Goal: Information Seeking & Learning: Learn about a topic

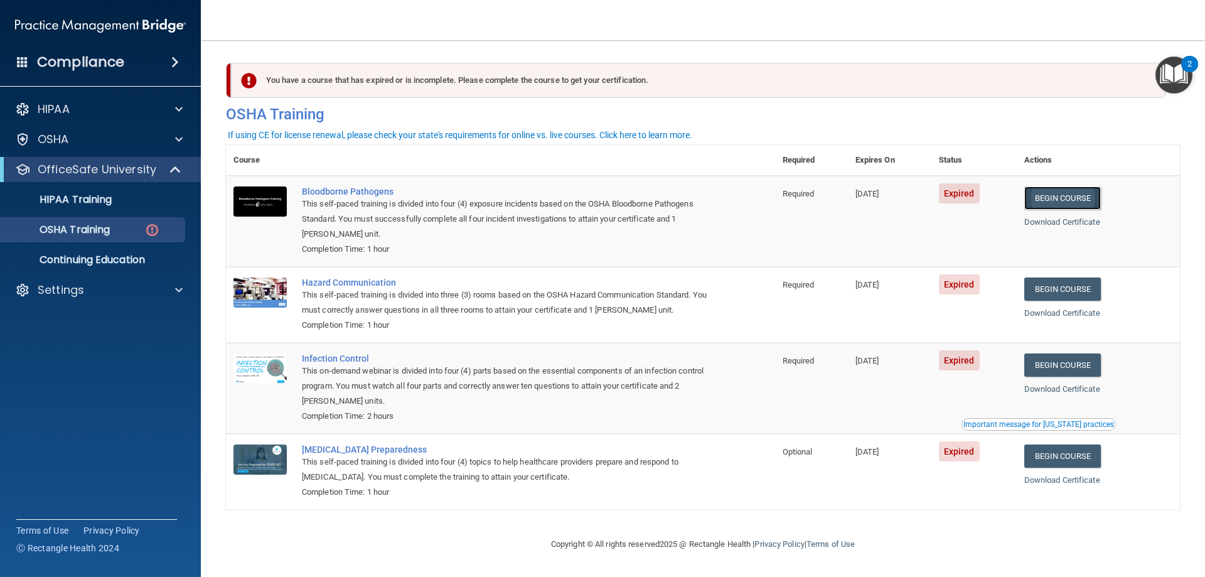
click at [1051, 195] on link "Begin Course" at bounding box center [1062, 197] width 77 height 23
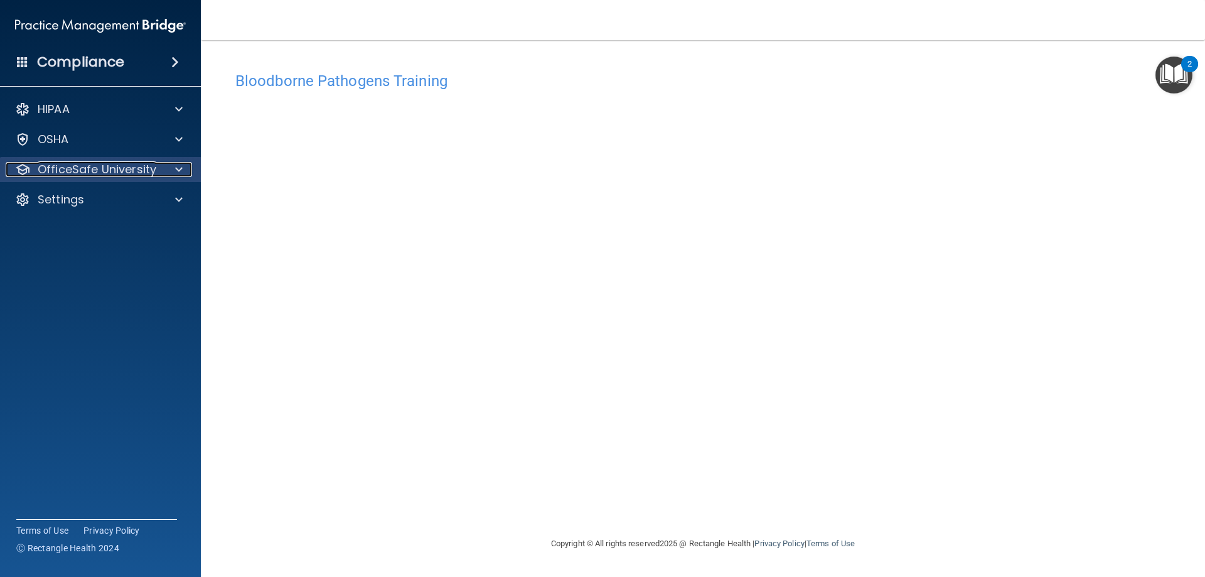
click at [105, 164] on p "OfficeSafe University" at bounding box center [97, 169] width 119 height 15
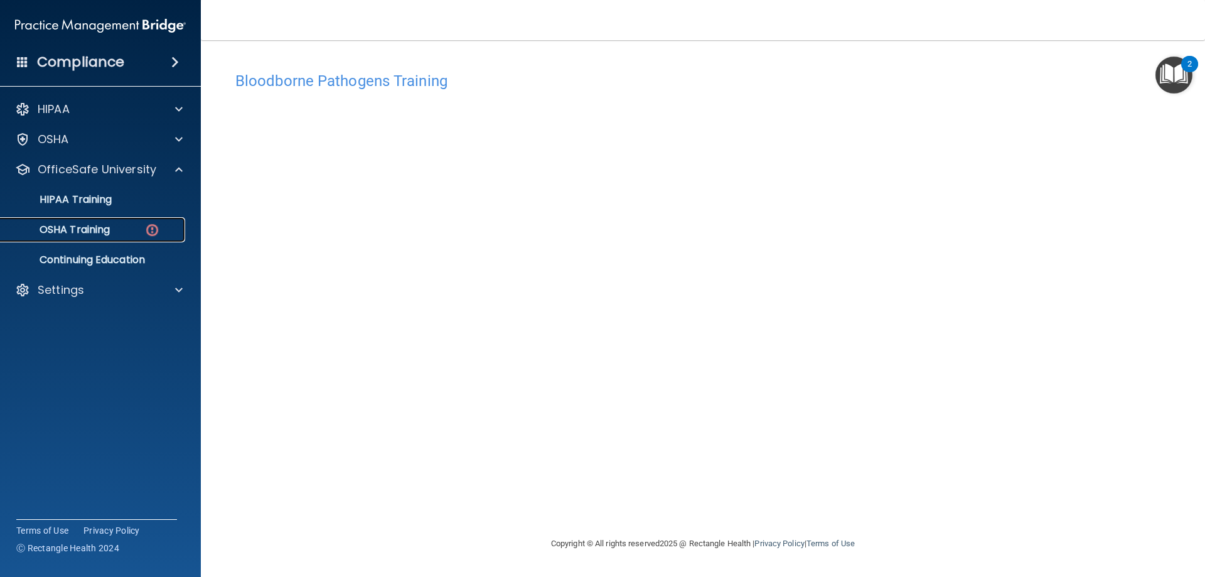
click at [112, 221] on link "OSHA Training" at bounding box center [86, 229] width 198 height 25
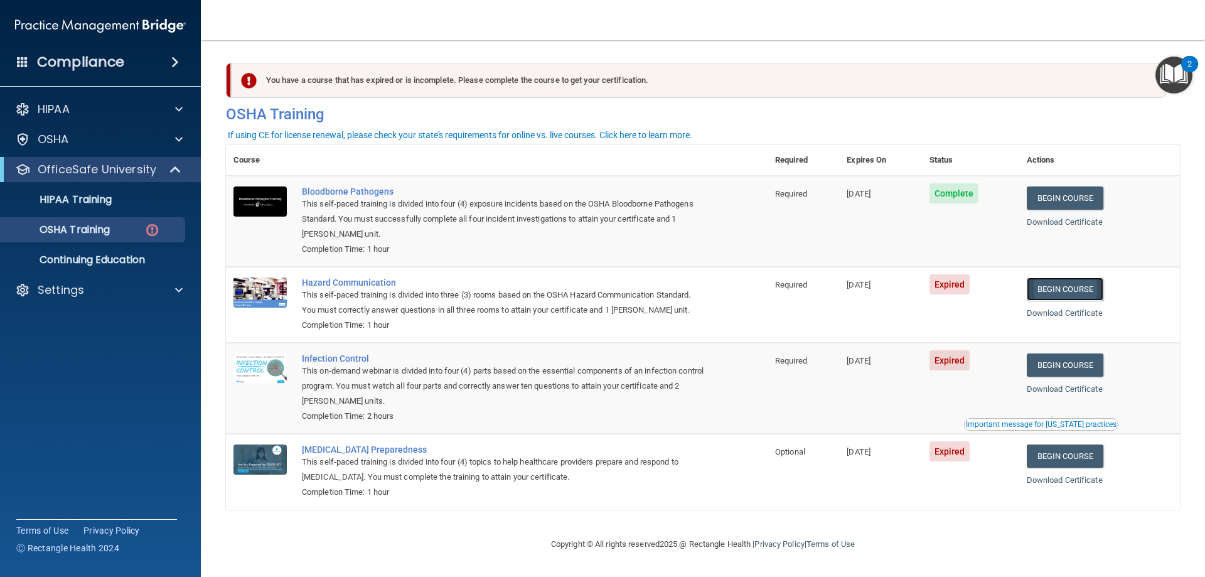
click at [1062, 292] on link "Begin Course" at bounding box center [1065, 288] width 77 height 23
click at [70, 203] on p "HIPAA Training" at bounding box center [60, 199] width 104 height 13
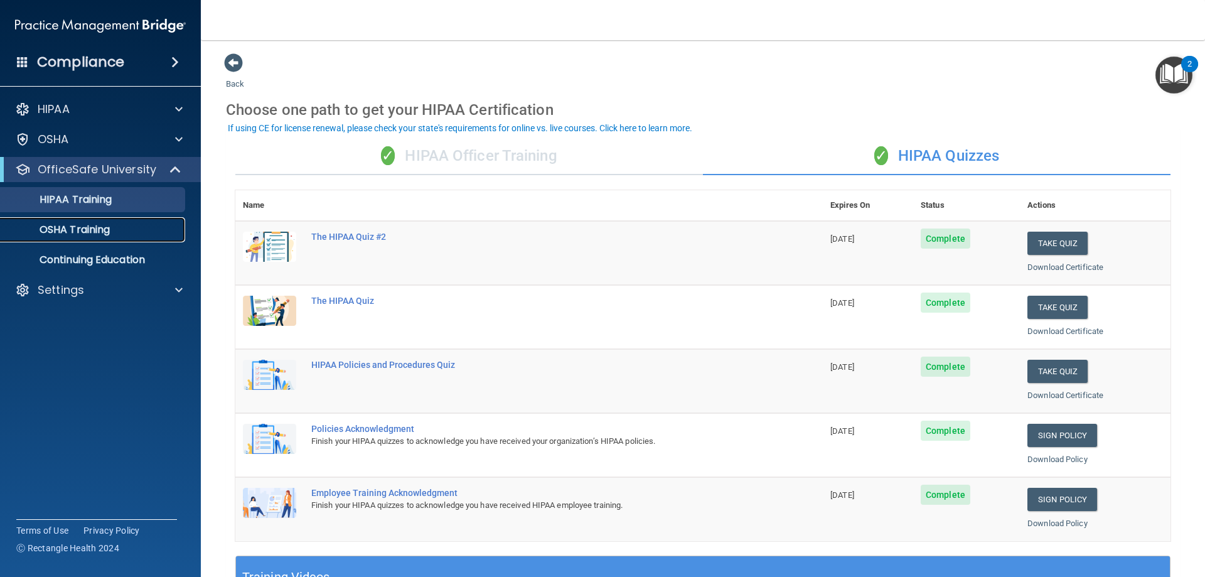
click at [75, 228] on p "OSHA Training" at bounding box center [59, 229] width 102 height 13
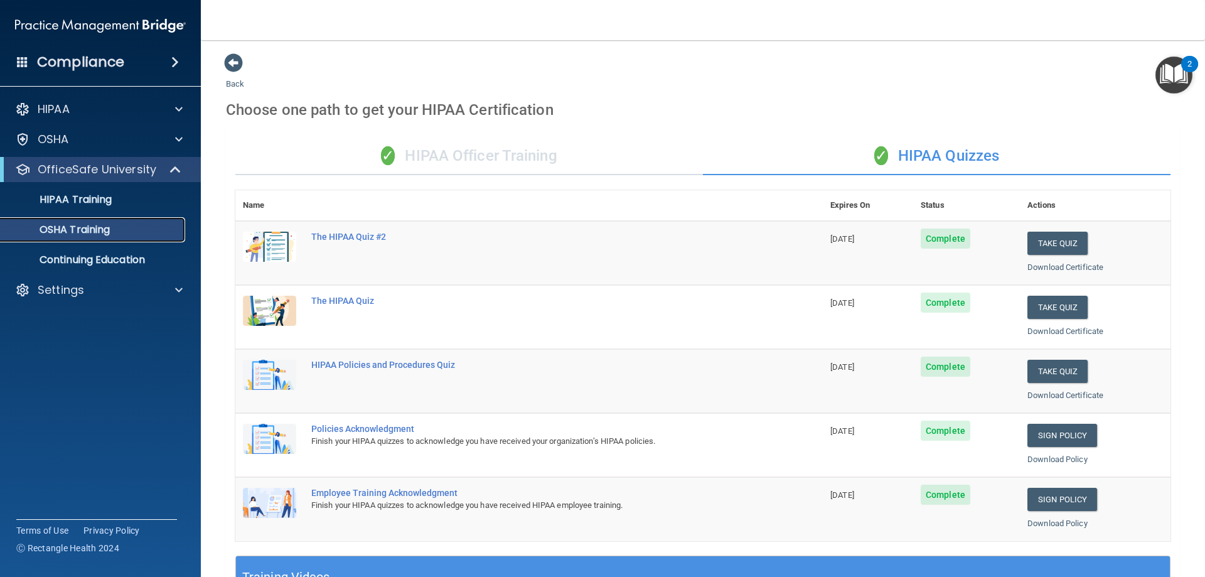
click at [87, 230] on p "OSHA Training" at bounding box center [59, 229] width 102 height 13
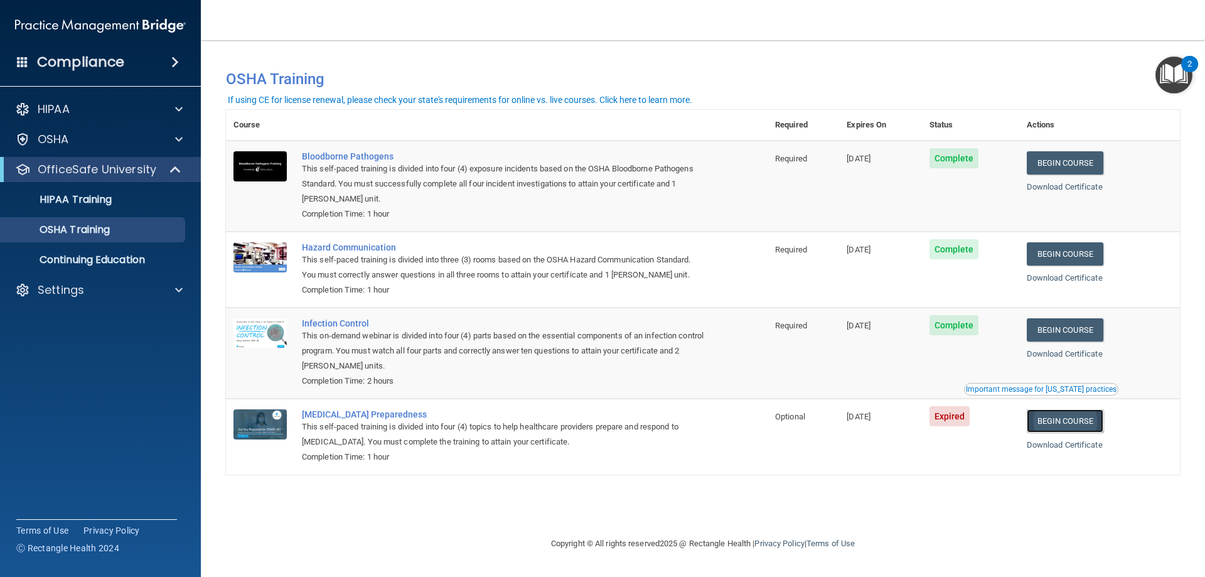
click at [1067, 428] on link "Begin Course" at bounding box center [1065, 420] width 77 height 23
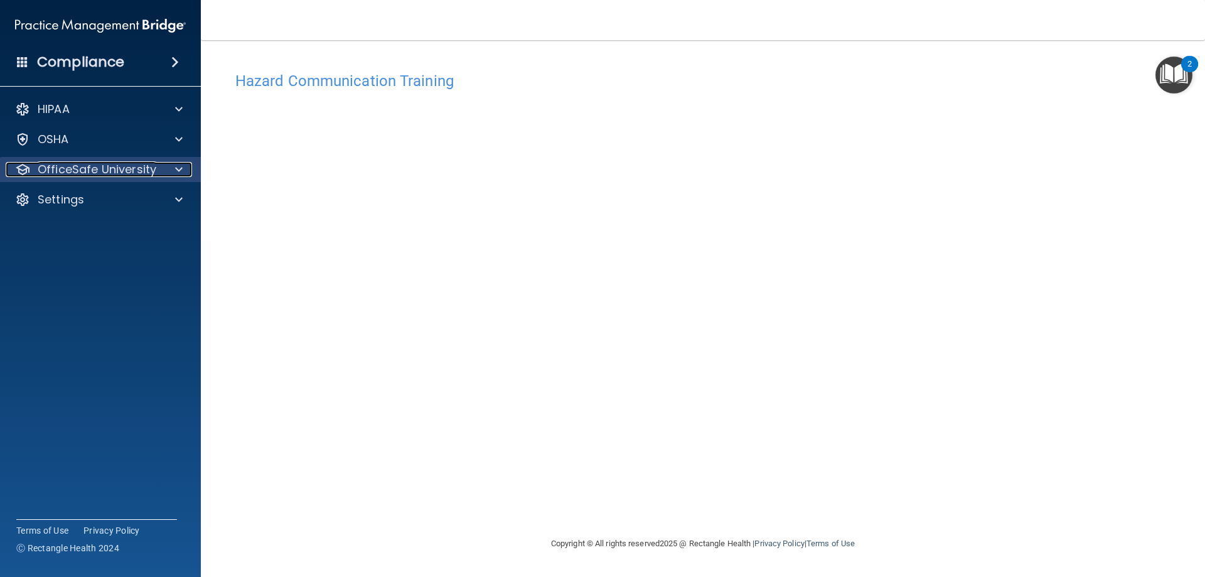
click at [88, 168] on p "OfficeSafe University" at bounding box center [97, 169] width 119 height 15
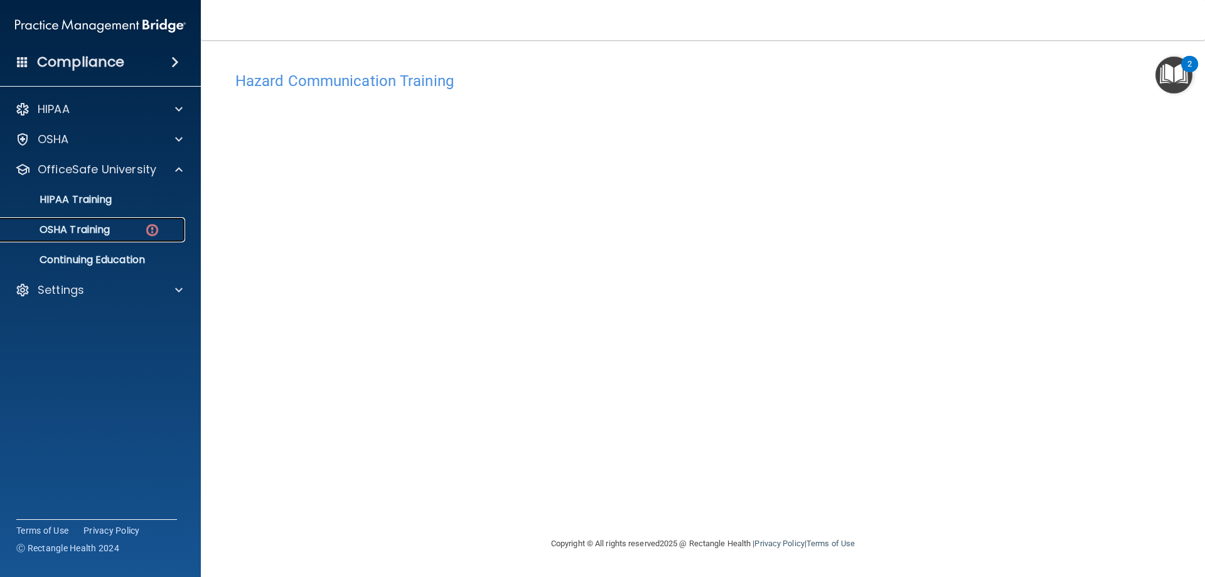
click at [96, 233] on p "OSHA Training" at bounding box center [59, 229] width 102 height 13
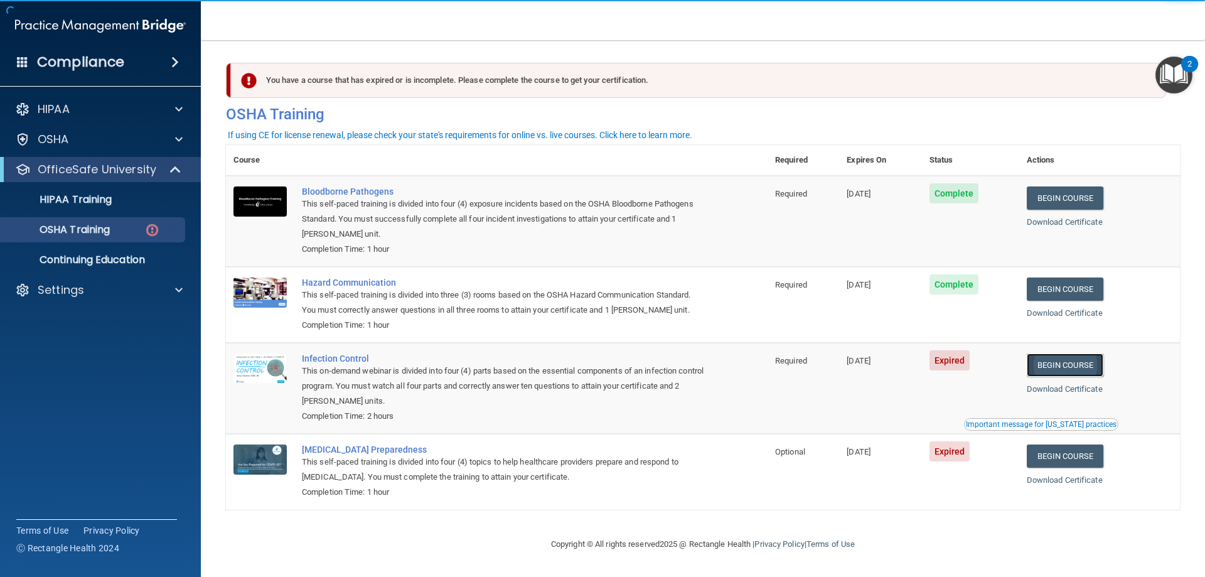
click at [1054, 368] on link "Begin Course" at bounding box center [1065, 364] width 77 height 23
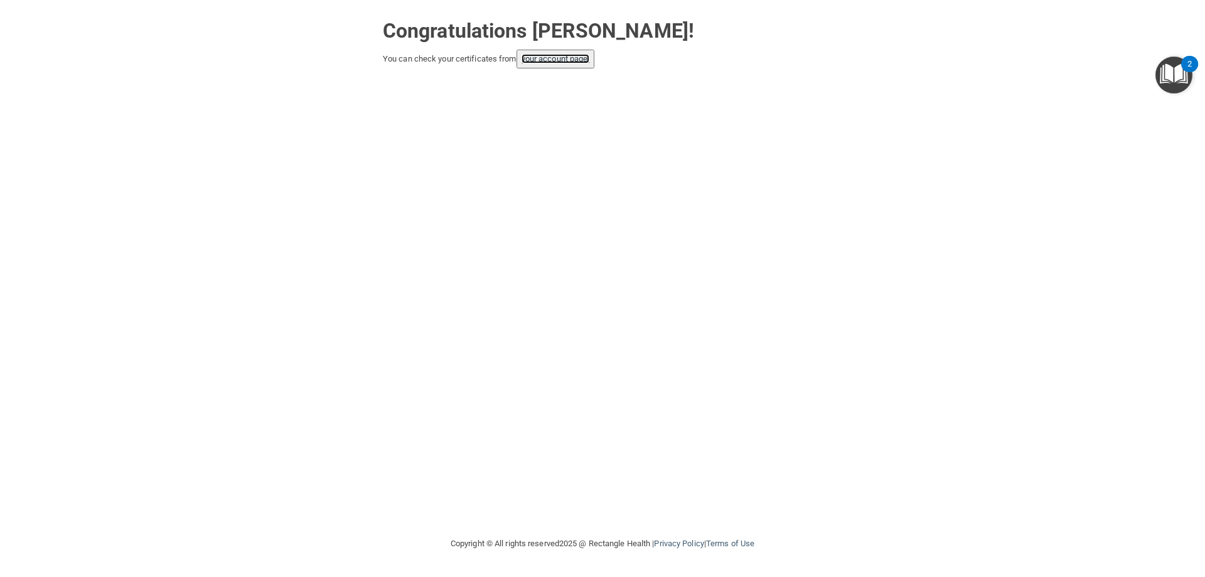
click at [540, 61] on link "your account page!" at bounding box center [555, 58] width 68 height 9
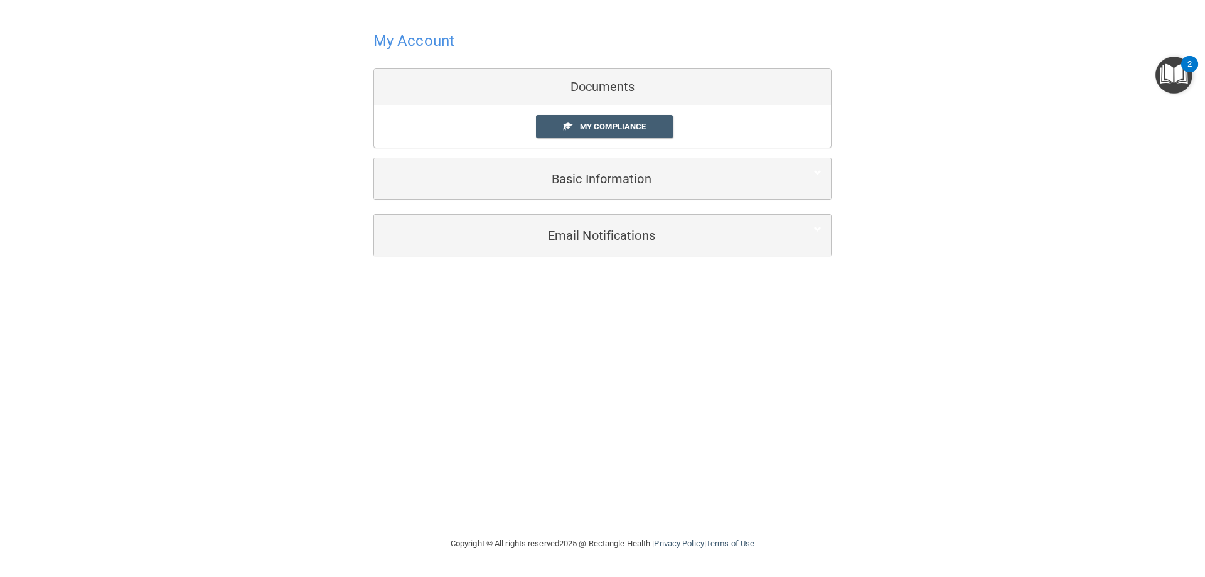
click at [398, 43] on h4 "My Account" at bounding box center [413, 41] width 81 height 16
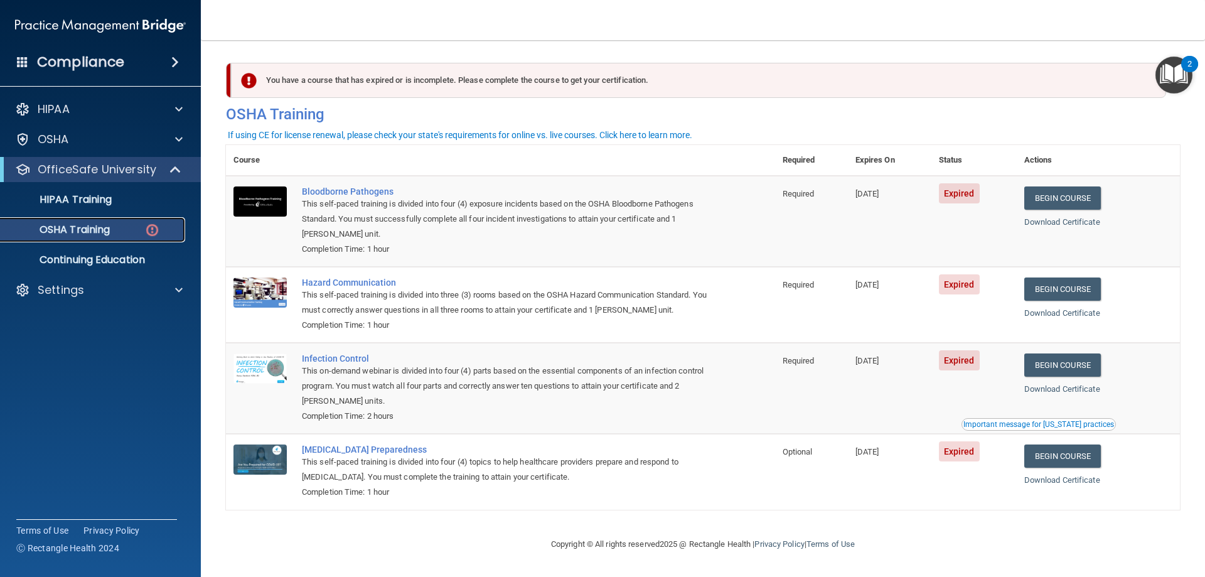
click at [91, 232] on p "OSHA Training" at bounding box center [59, 229] width 102 height 13
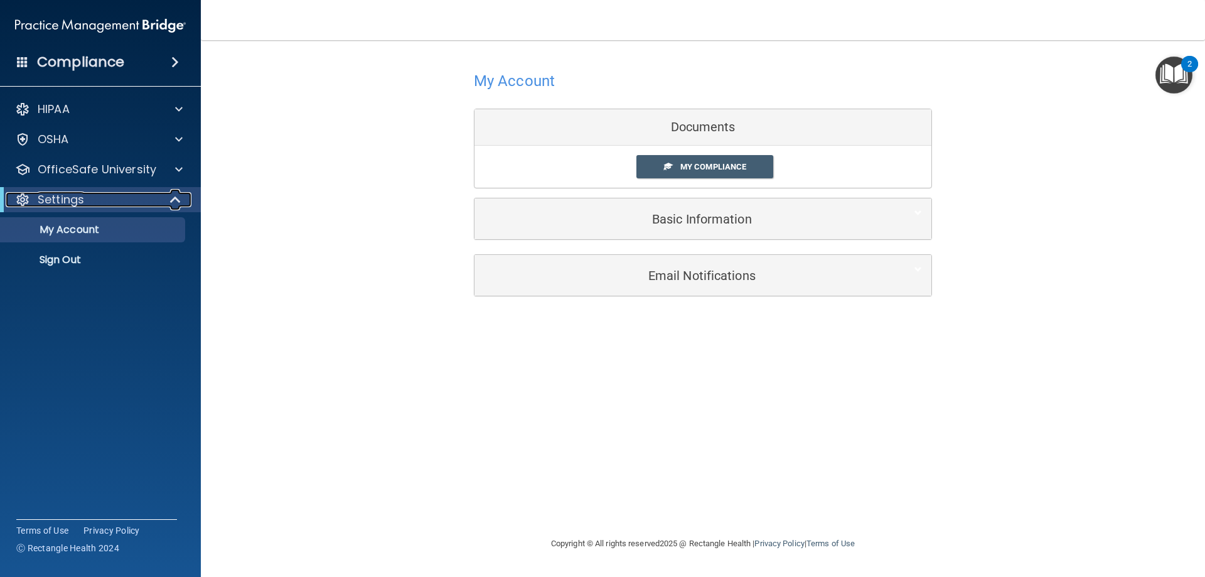
click at [124, 199] on div "Settings" at bounding box center [83, 199] width 155 height 15
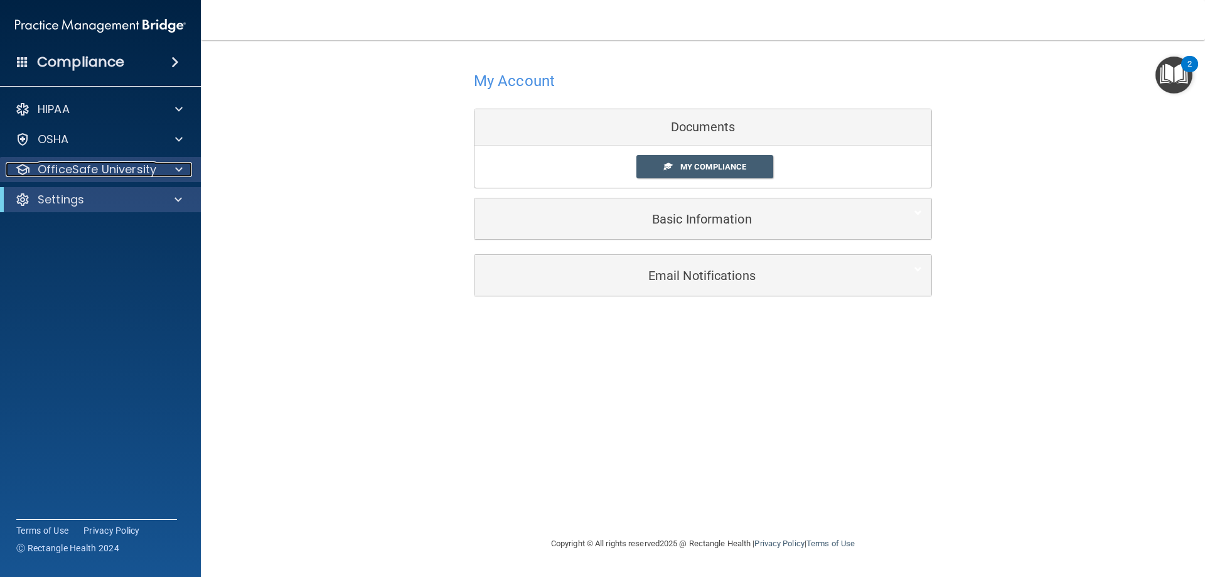
click at [142, 171] on p "OfficeSafe University" at bounding box center [97, 169] width 119 height 15
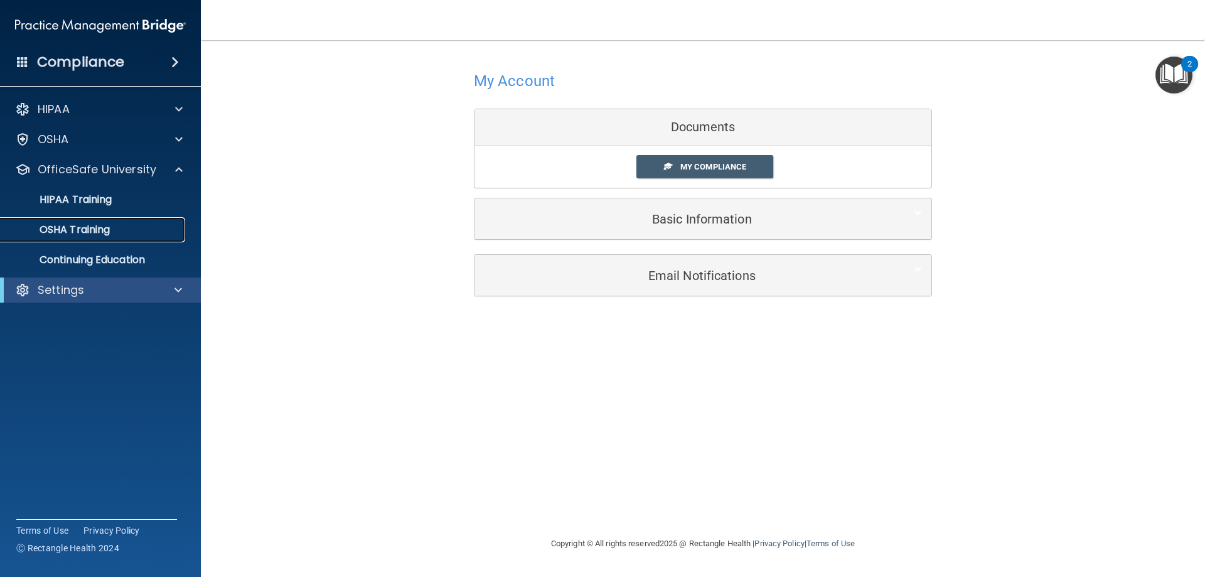
click at [126, 228] on div "OSHA Training" at bounding box center [93, 229] width 171 height 13
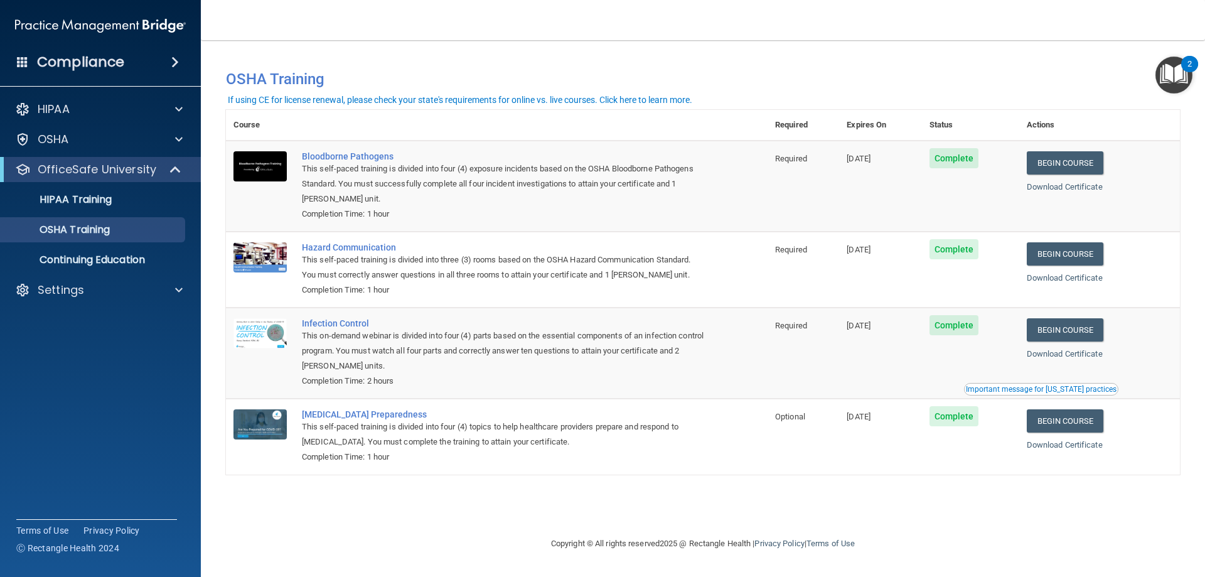
click at [1074, 389] on div "Important message for [US_STATE] practices" at bounding box center [1041, 389] width 151 height 8
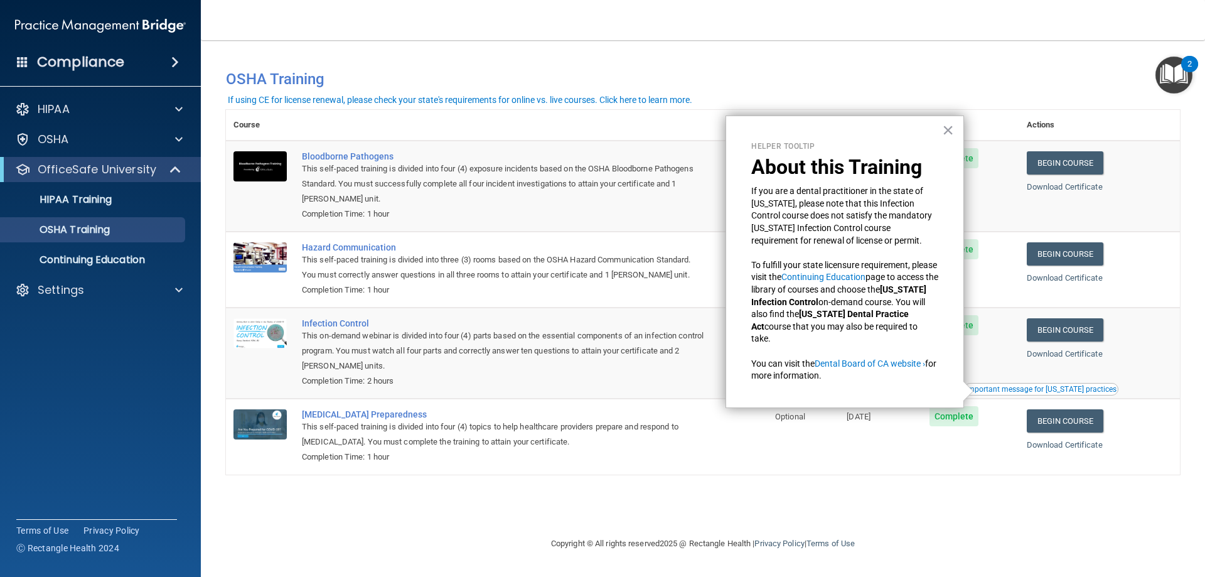
click at [1074, 389] on div "Important message for [US_STATE] practices" at bounding box center [1041, 389] width 151 height 8
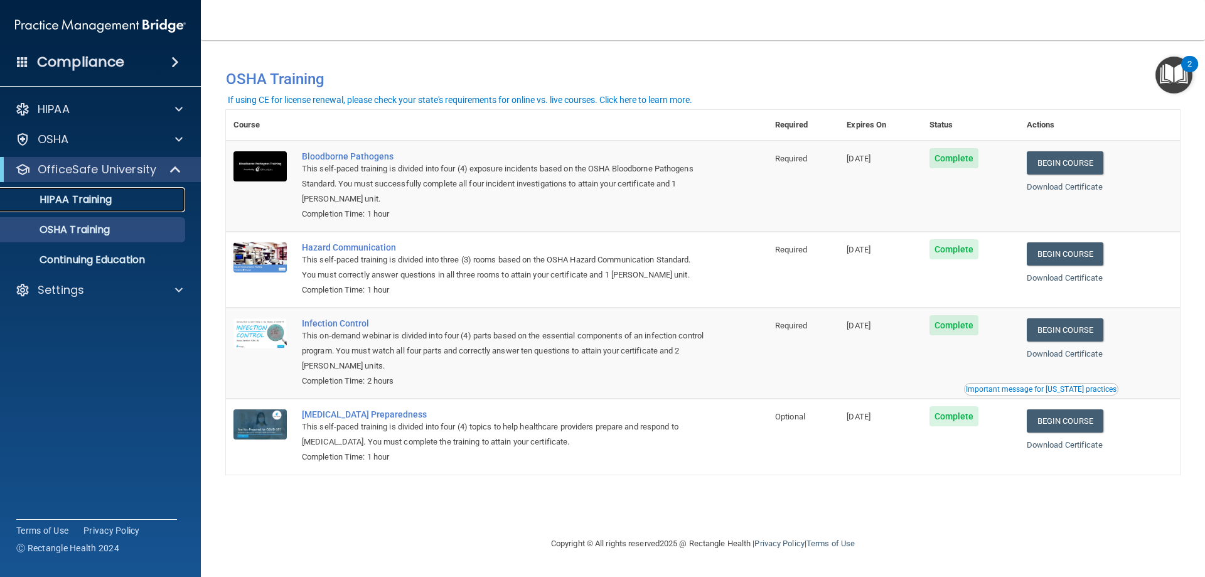
click at [114, 206] on link "HIPAA Training" at bounding box center [86, 199] width 198 height 25
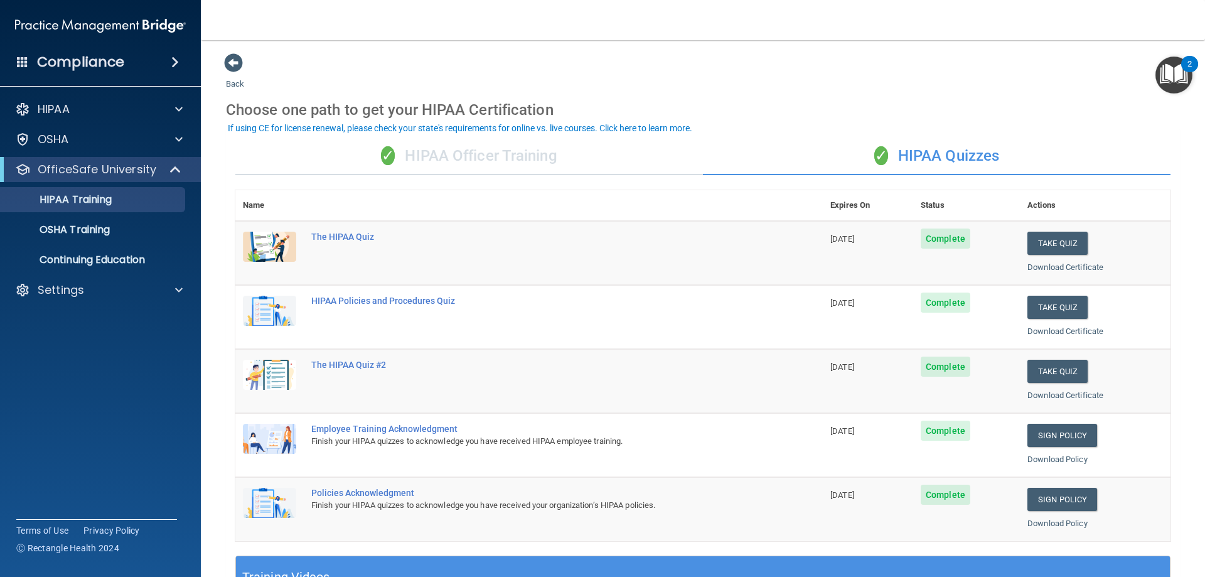
click at [400, 156] on div "✓ HIPAA Officer Training" at bounding box center [469, 156] width 468 height 38
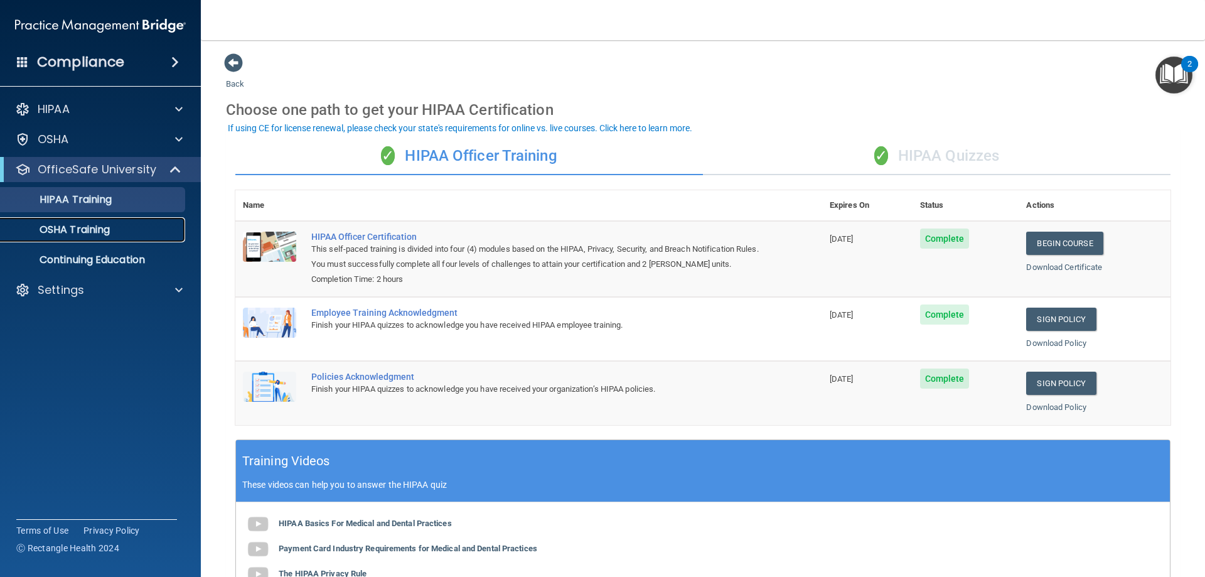
click at [66, 229] on p "OSHA Training" at bounding box center [59, 229] width 102 height 13
